Goal: Task Accomplishment & Management: Use online tool/utility

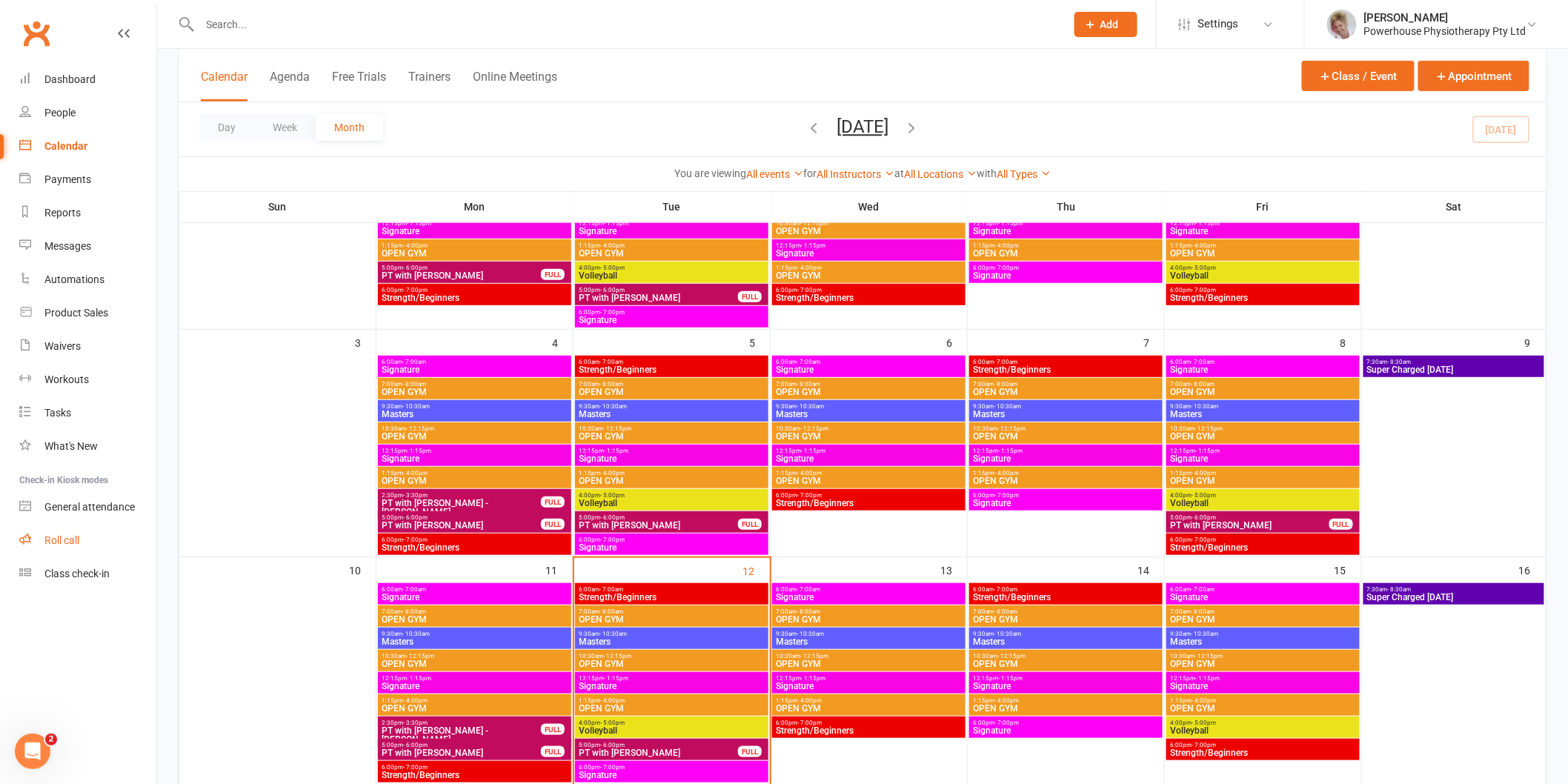
click at [85, 546] on link "Roll call" at bounding box center [87, 540] width 137 height 33
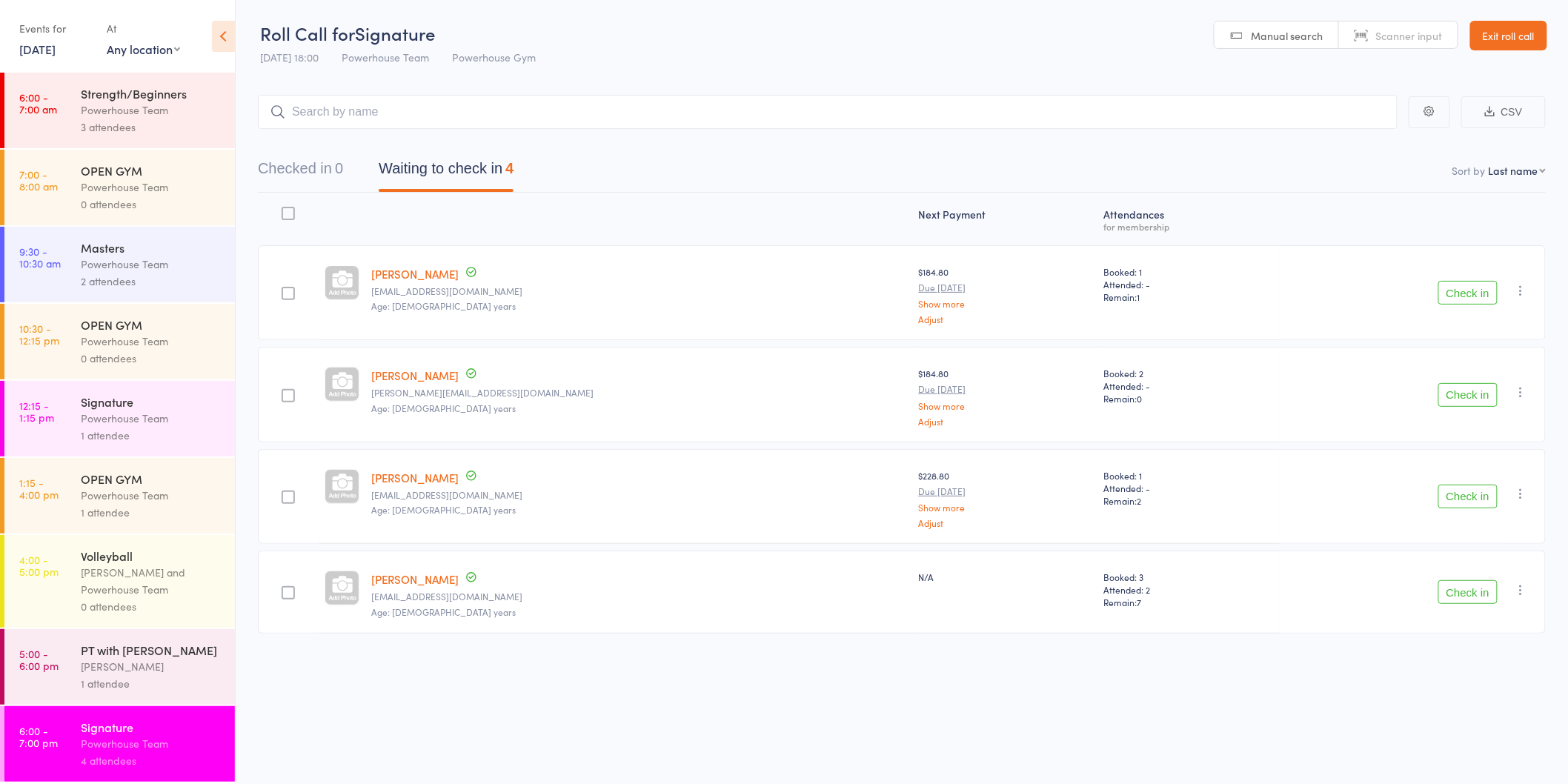
click at [1478, 297] on button "Check in" at bounding box center [1468, 292] width 59 height 23
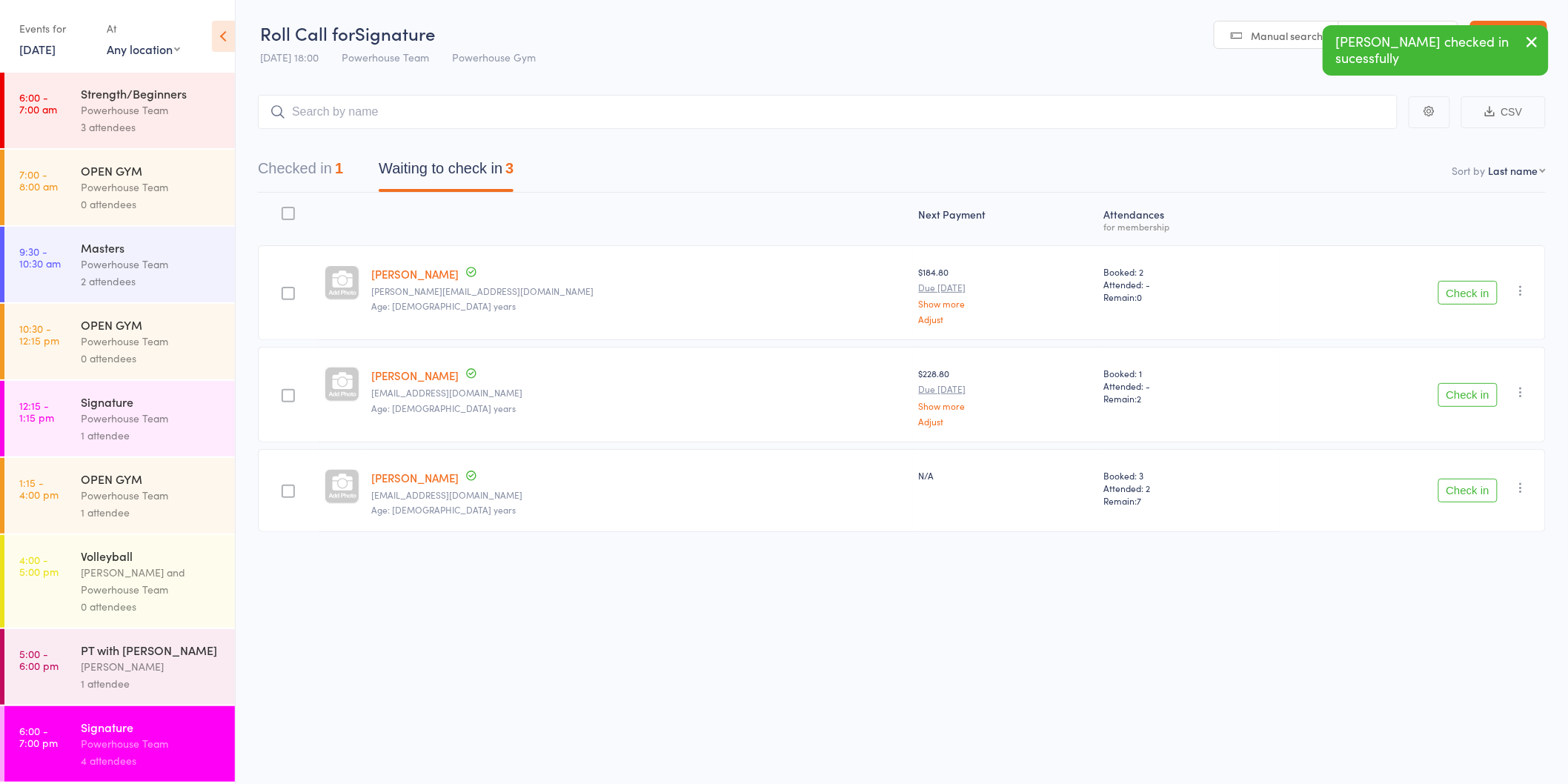
click at [1478, 297] on button "Check in" at bounding box center [1468, 292] width 59 height 23
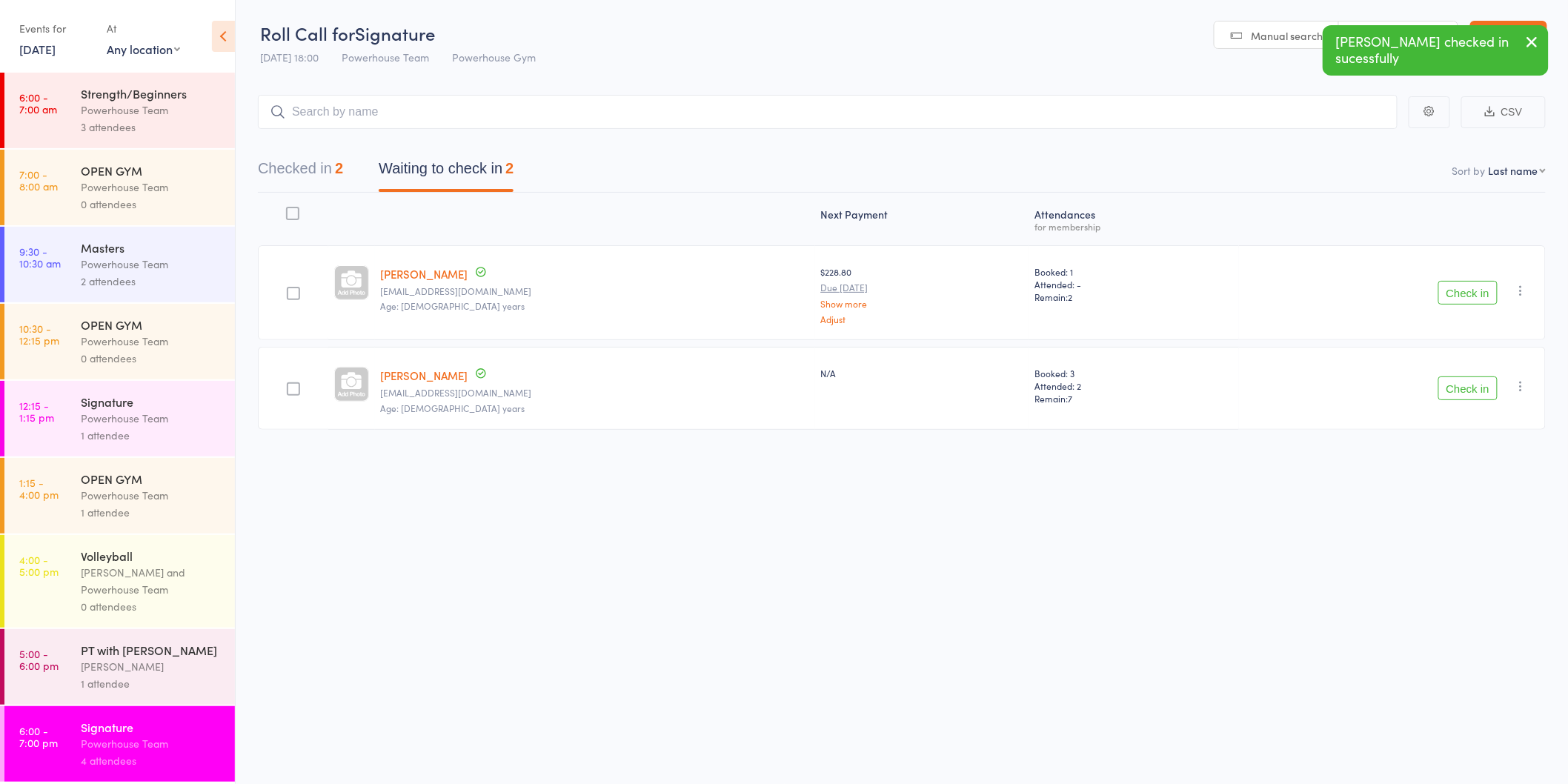
click at [1471, 386] on button "Check in" at bounding box center [1468, 388] width 59 height 23
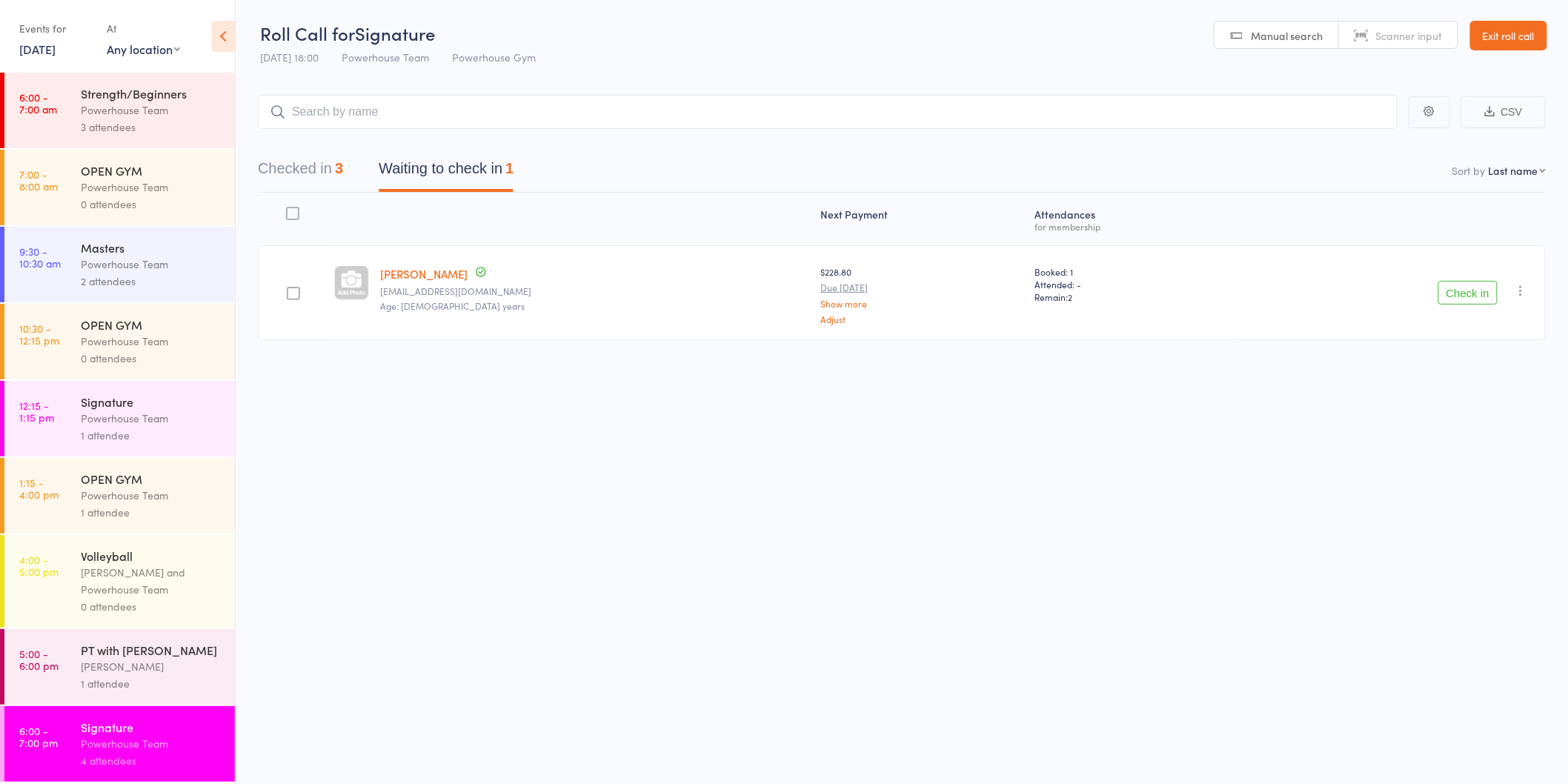
click at [1467, 289] on button "Check in" at bounding box center [1468, 292] width 59 height 23
